Goal: Transaction & Acquisition: Subscribe to service/newsletter

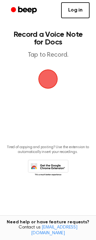
click at [74, 17] on link "Log in" at bounding box center [75, 10] width 28 height 16
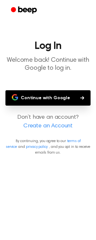
click at [57, 97] on button "Continue with Google" at bounding box center [47, 97] width 85 height 15
click at [46, 96] on button "Continue with Google" at bounding box center [47, 97] width 85 height 15
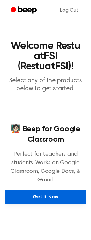
click at [50, 190] on link "Get It Now" at bounding box center [45, 197] width 81 height 15
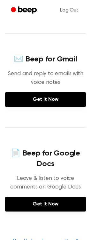
scroll to position [192, 0]
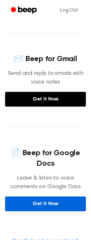
click at [46, 197] on link "Get It Now" at bounding box center [45, 204] width 81 height 15
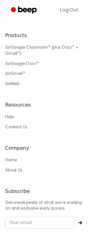
scroll to position [498, 0]
